Goal: Navigation & Orientation: Find specific page/section

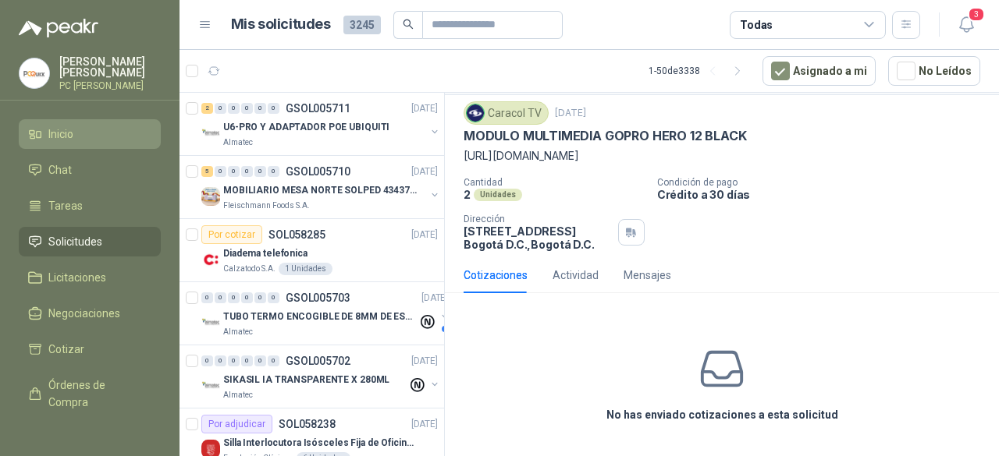
click at [66, 128] on span "Inicio" at bounding box center [60, 134] width 25 height 17
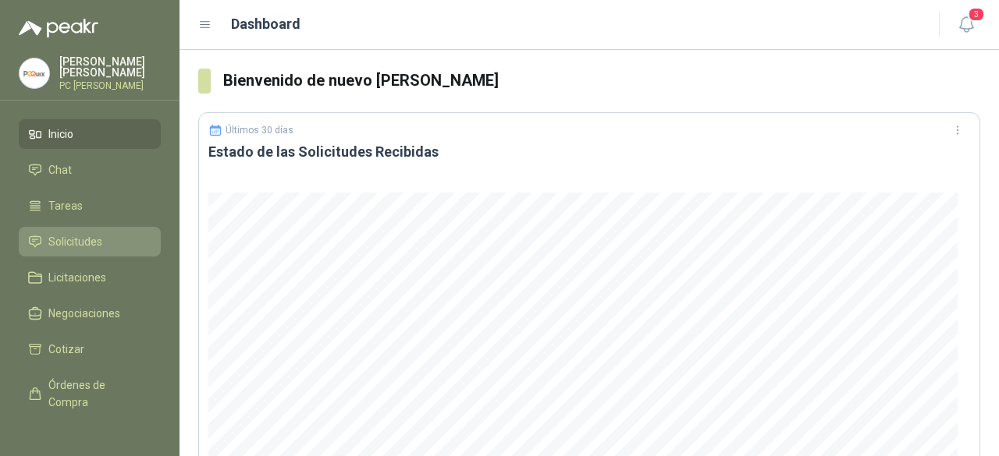
click at [86, 242] on span "Solicitudes" at bounding box center [75, 241] width 54 height 17
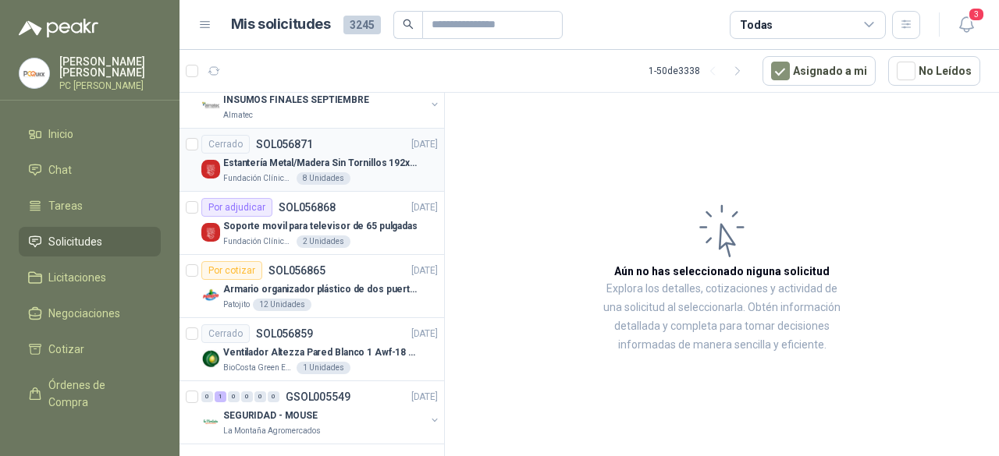
scroll to position [2811, 0]
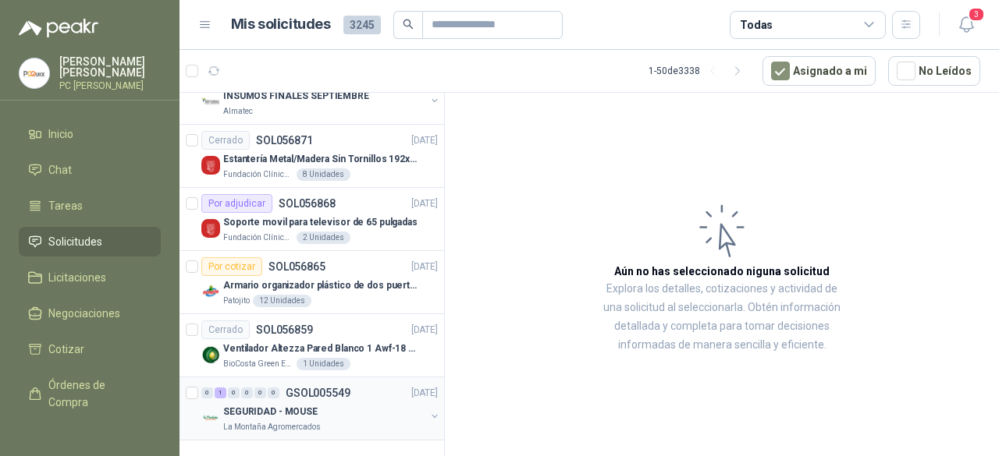
click at [382, 385] on div "0 1 0 0 0 0 GSOL005549 [DATE]" at bounding box center [320, 393] width 239 height 19
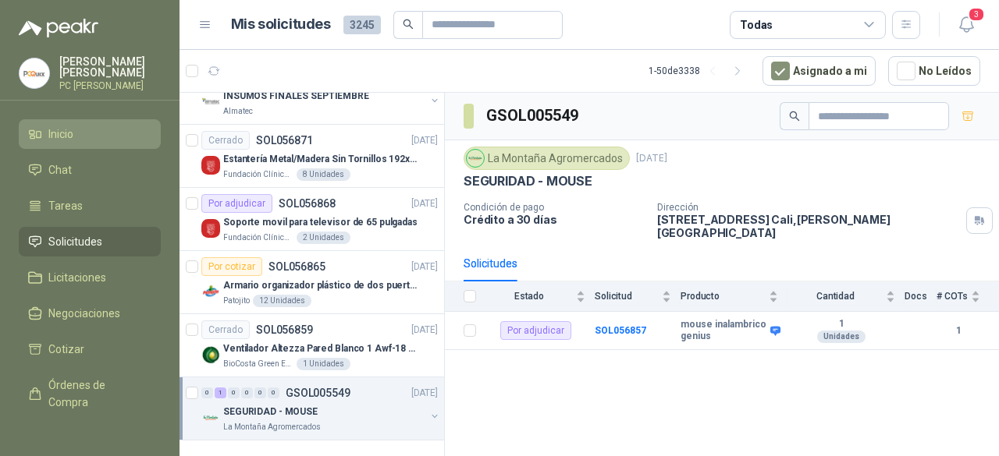
click at [57, 136] on span "Inicio" at bounding box center [60, 134] width 25 height 17
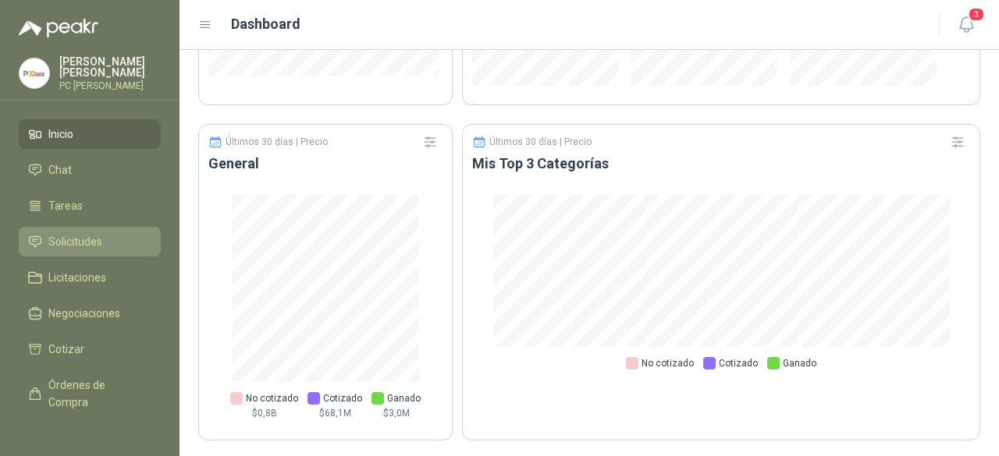
scroll to position [126, 0]
